Goal: Information Seeking & Learning: Learn about a topic

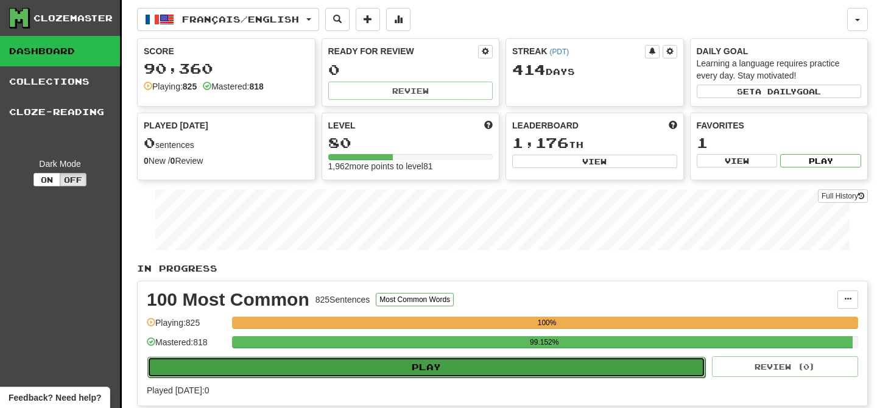
click at [340, 367] on button "Play" at bounding box center [426, 367] width 558 height 21
select select "**"
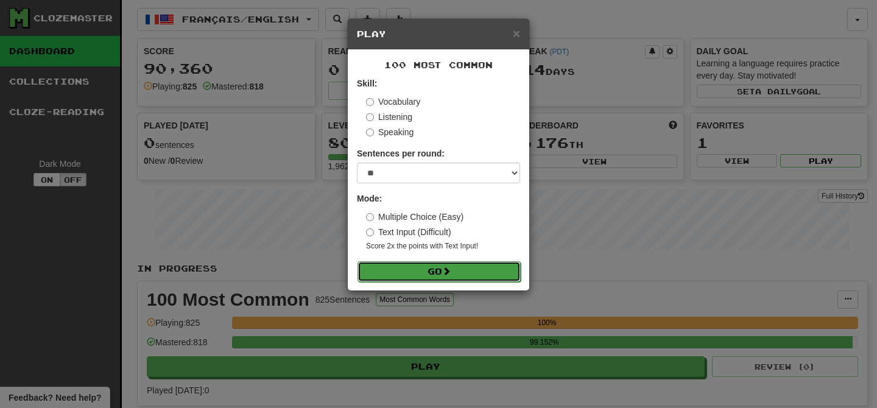
click at [390, 266] on button "Go" at bounding box center [439, 271] width 163 height 21
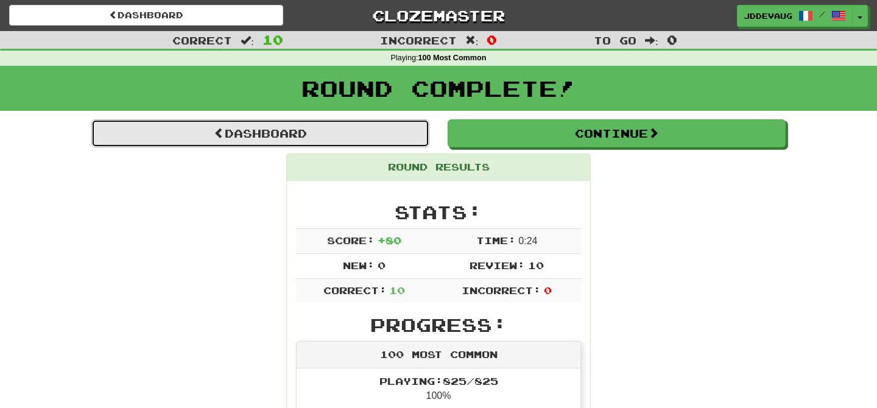
click at [255, 122] on link "Dashboard" at bounding box center [260, 133] width 338 height 28
